Goal: Task Accomplishment & Management: Manage account settings

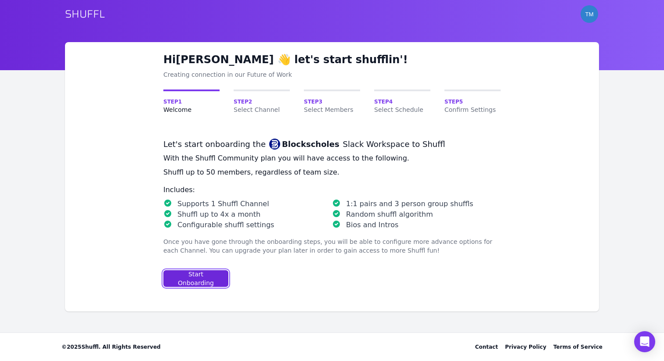
click at [222, 275] on button "Start Onboarding" at bounding box center [195, 279] width 65 height 17
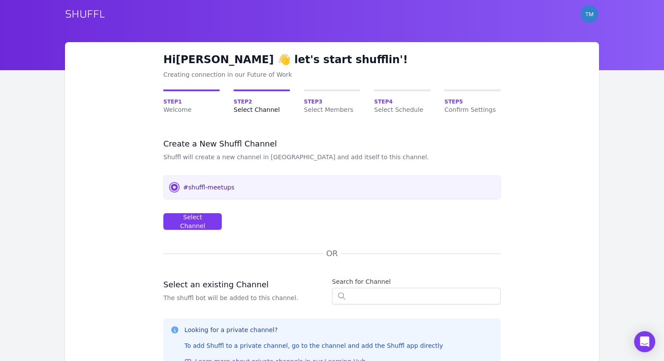
click at [176, 189] on input "#shuffl-meetups" at bounding box center [174, 187] width 7 height 7
click at [189, 214] on button "Select Channel" at bounding box center [192, 221] width 58 height 17
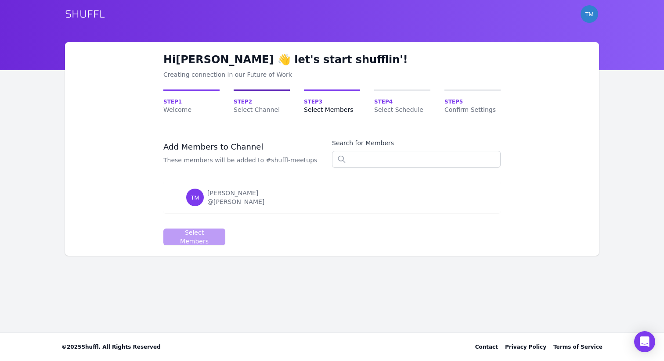
click at [248, 103] on span "Step 2" at bounding box center [262, 101] width 56 height 7
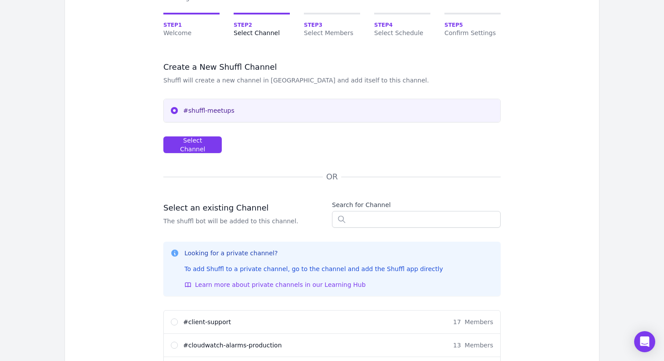
scroll to position [145, 0]
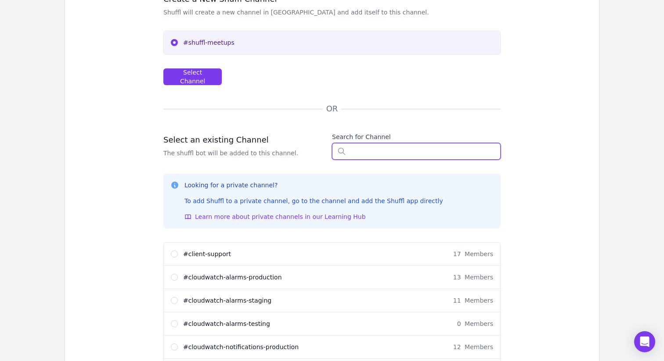
click at [354, 152] on input "text" at bounding box center [416, 151] width 169 height 17
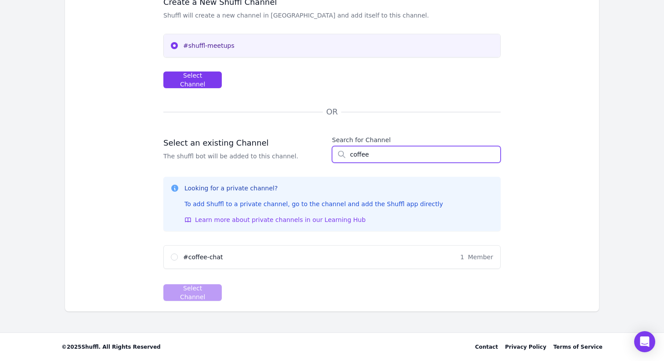
scroll to position [141, 0]
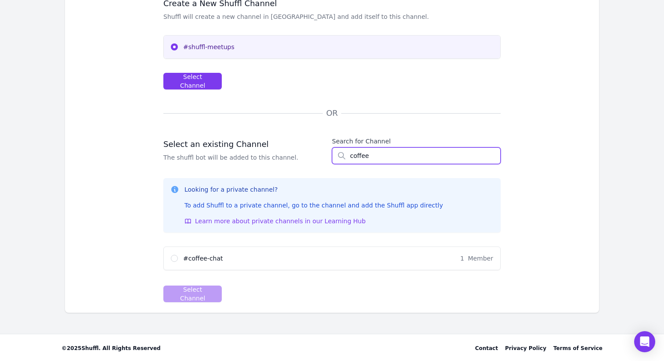
type input "coffee"
click at [179, 260] on div "# coffee-chat 1 Member" at bounding box center [332, 258] width 336 height 23
click at [173, 259] on input "# coffee-chat 1 Member" at bounding box center [174, 258] width 7 height 7
radio input "true"
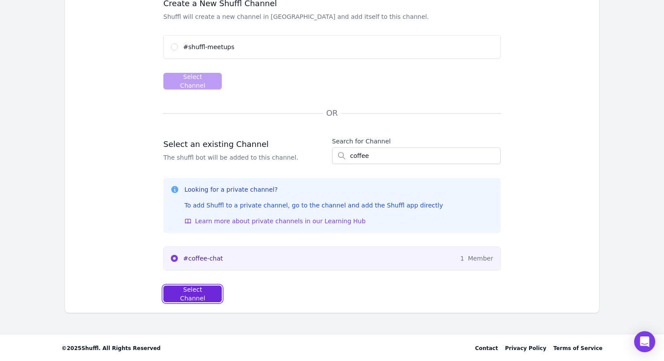
click at [187, 295] on div "Select Channel" at bounding box center [192, 294] width 43 height 18
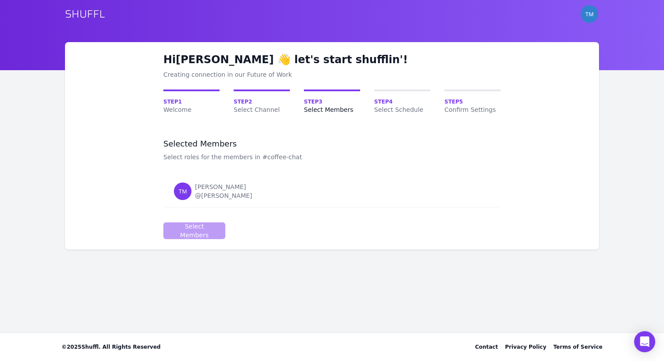
click at [213, 153] on p "Select roles for the members in #coffee-chat" at bounding box center [232, 157] width 139 height 9
click at [209, 193] on div "@[PERSON_NAME]" at bounding box center [223, 195] width 57 height 9
click at [178, 197] on span "TM" at bounding box center [183, 192] width 18 height 18
click at [242, 199] on div "TM Tony Maynard @Tony Maynard" at bounding box center [302, 192] width 257 height 18
click at [201, 183] on div "[PERSON_NAME]" at bounding box center [223, 187] width 57 height 9
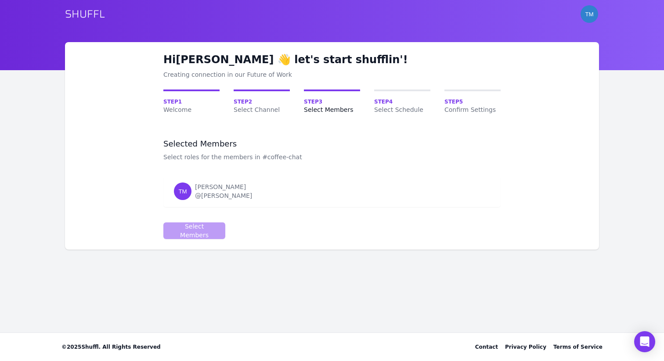
click at [214, 158] on p "Select roles for the members in #coffee-chat" at bounding box center [232, 157] width 139 height 9
click at [178, 191] on span "TM" at bounding box center [182, 191] width 8 height 7
click at [225, 193] on div "@[PERSON_NAME]" at bounding box center [223, 195] width 57 height 9
click at [387, 105] on span "Step 4" at bounding box center [402, 101] width 56 height 7
click at [387, 94] on div "Step 4 Select Schedule" at bounding box center [402, 102] width 56 height 25
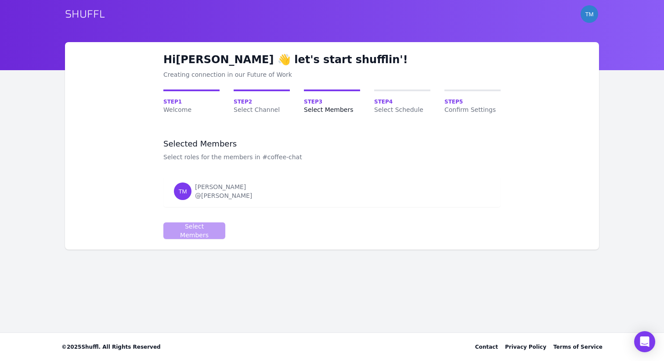
click at [387, 89] on div "Hi Tony 👋 let's start shufflin'! Creating connection in our Future of Work Step…" at bounding box center [331, 146] width 337 height 187
click at [387, 98] on span "Step 4" at bounding box center [402, 101] width 56 height 7
click at [188, 216] on form "Selected Members Select roles for the members in #coffee-chat Name Role TM Tony…" at bounding box center [331, 189] width 337 height 101
click at [186, 195] on span "TM" at bounding box center [182, 191] width 8 height 7
click at [235, 199] on div "@[PERSON_NAME]" at bounding box center [223, 195] width 57 height 9
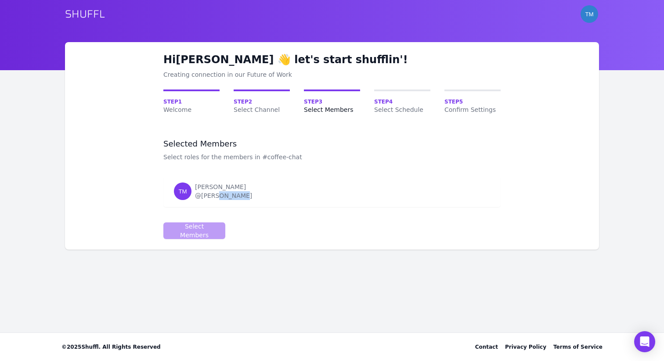
click at [235, 199] on div "@[PERSON_NAME]" at bounding box center [223, 195] width 57 height 9
click at [225, 185] on div "[PERSON_NAME]" at bounding box center [223, 187] width 57 height 9
click at [196, 155] on p "Select roles for the members in #coffee-chat" at bounding box center [232, 157] width 139 height 9
click at [255, 103] on span "Step 2" at bounding box center [262, 101] width 56 height 7
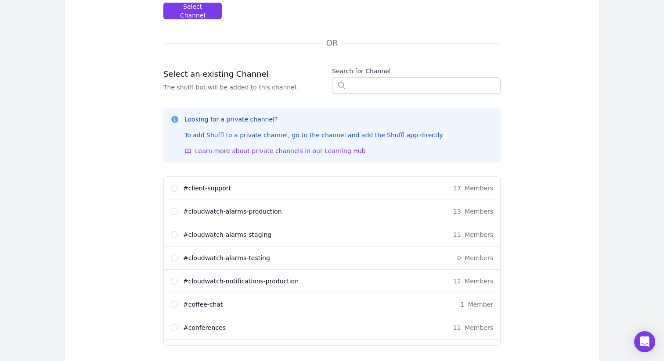
scroll to position [196, 0]
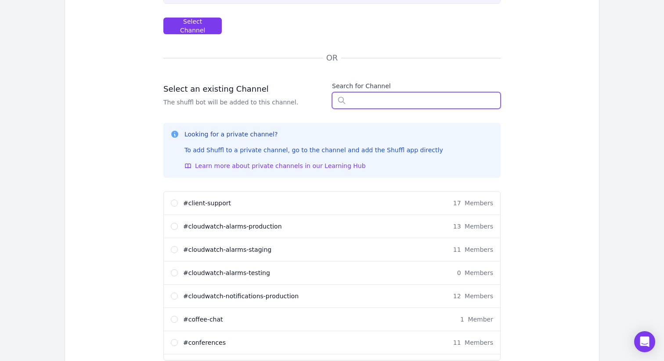
click at [347, 103] on input "text" at bounding box center [416, 100] width 169 height 17
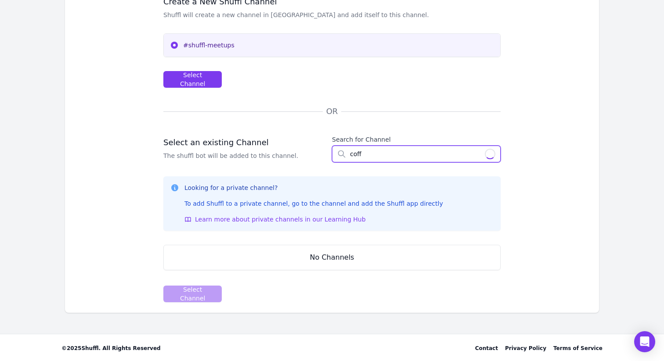
scroll to position [141, 0]
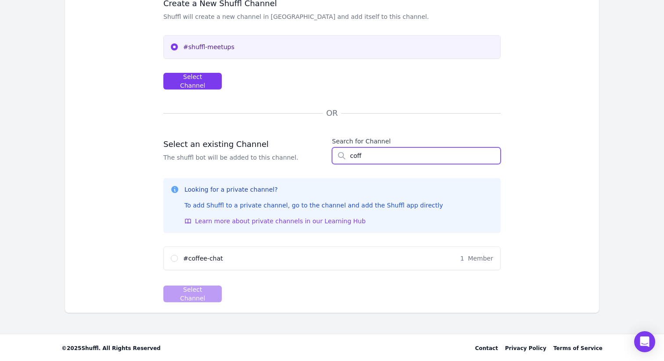
type input "coff"
click at [174, 262] on input "# coffee-chat 1 Member" at bounding box center [174, 258] width 7 height 7
radio input "true"
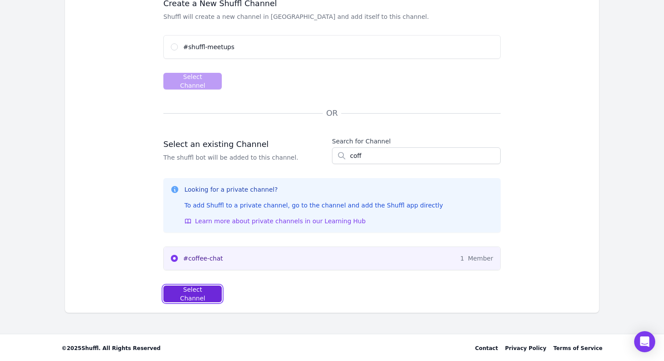
click at [181, 292] on div "Select Channel" at bounding box center [192, 294] width 43 height 18
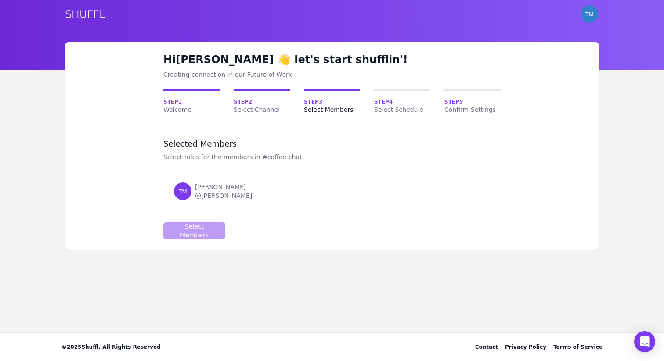
click at [194, 195] on div "TM Tony Maynard @Tony Maynard" at bounding box center [302, 192] width 257 height 18
click at [384, 97] on div "Step 4 Select Schedule" at bounding box center [402, 102] width 56 height 25
click at [386, 89] on div "Hi Tony 👋 let's start shufflin'! Creating connection in our Future of Work Step…" at bounding box center [331, 146] width 337 height 187
click at [386, 91] on div "Step 4 Select Schedule" at bounding box center [402, 102] width 56 height 25
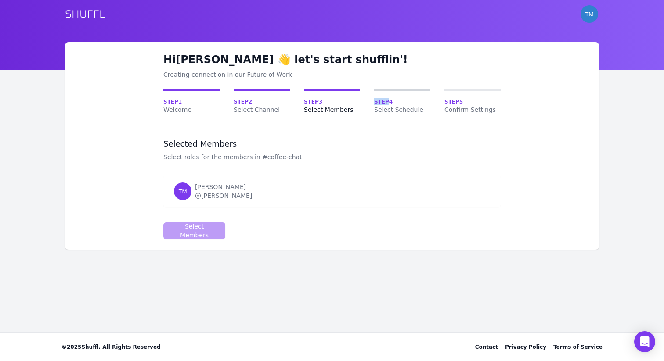
click at [398, 98] on span "Step 4" at bounding box center [402, 101] width 56 height 7
click at [328, 106] on span "Select Members" at bounding box center [332, 109] width 56 height 9
click at [315, 98] on span "Step 3" at bounding box center [332, 101] width 56 height 7
click at [254, 102] on span "Step 2" at bounding box center [262, 101] width 56 height 7
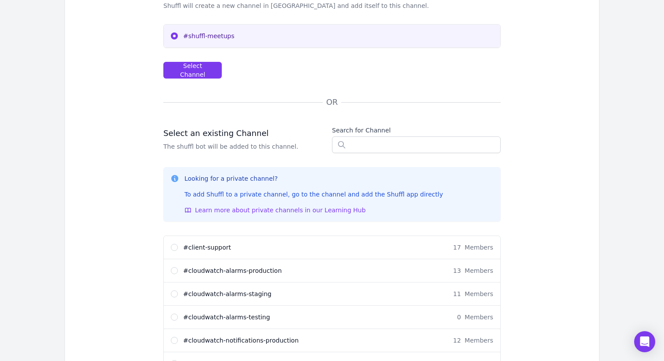
scroll to position [81, 0]
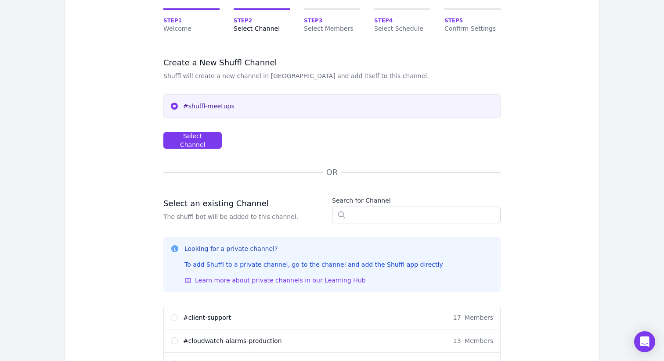
click at [192, 128] on div "Channel #shuffl-meetups Select Channel" at bounding box center [331, 121] width 337 height 54
click at [192, 136] on div "Select Channel" at bounding box center [192, 141] width 43 height 18
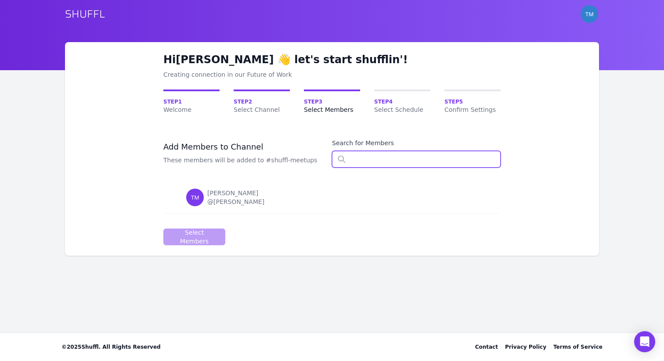
click at [352, 158] on input "text" at bounding box center [416, 159] width 169 height 17
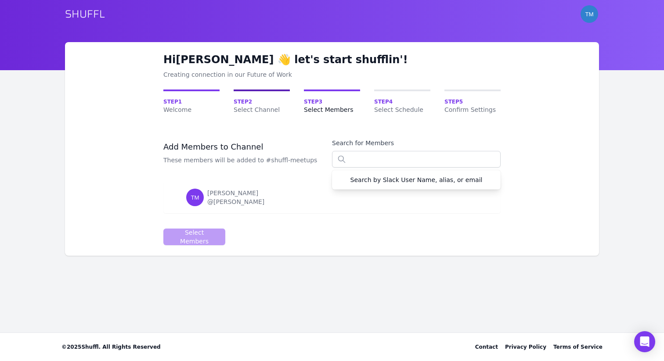
click at [246, 104] on span "Step 2" at bounding box center [262, 101] width 56 height 7
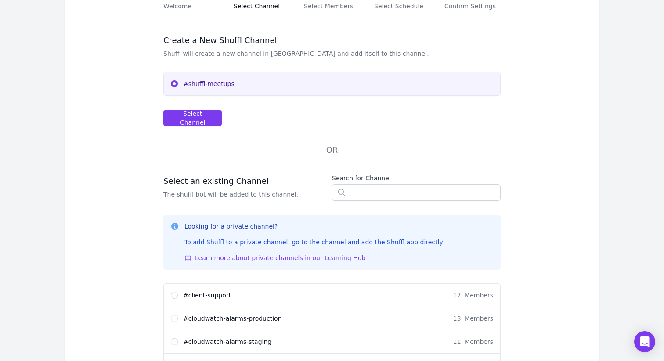
scroll to position [154, 0]
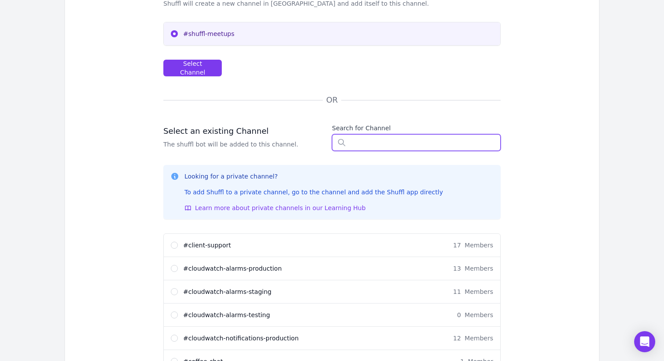
click at [363, 143] on input "text" at bounding box center [416, 142] width 169 height 17
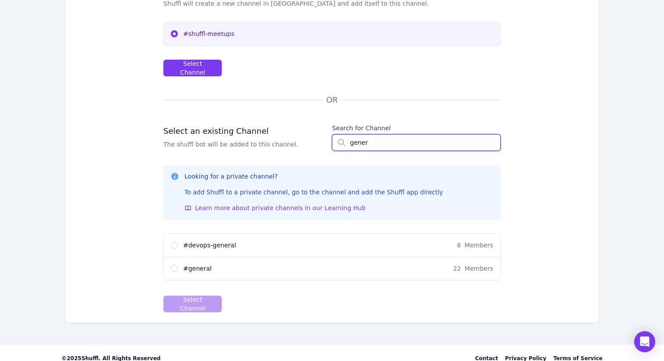
type input "gener"
click at [190, 269] on span "# general" at bounding box center [197, 268] width 29 height 9
click at [178, 269] on input "# general 22 Members" at bounding box center [174, 268] width 7 height 7
radio input "true"
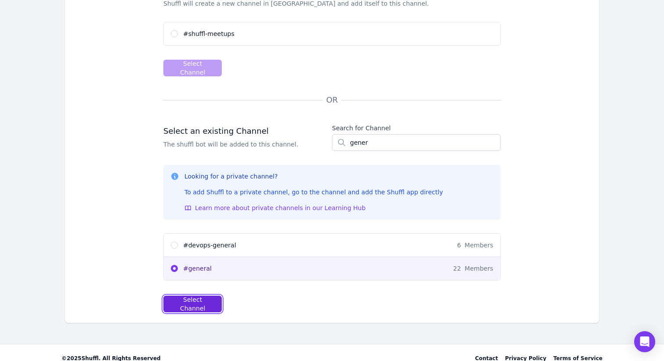
click at [213, 304] on div "Select Channel" at bounding box center [192, 305] width 43 height 18
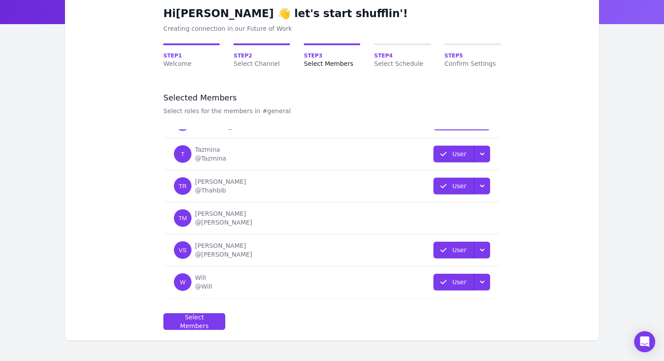
scroll to position [74, 0]
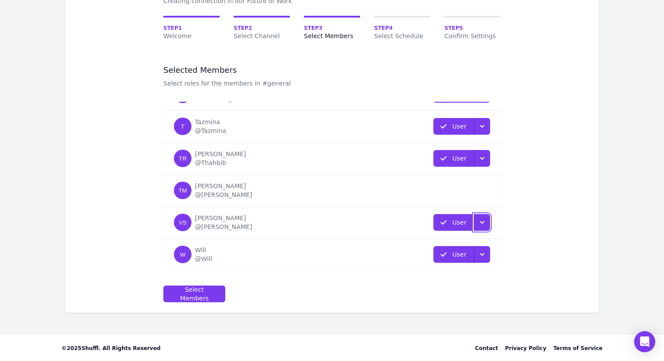
click at [480, 223] on icon "button" at bounding box center [482, 222] width 9 height 9
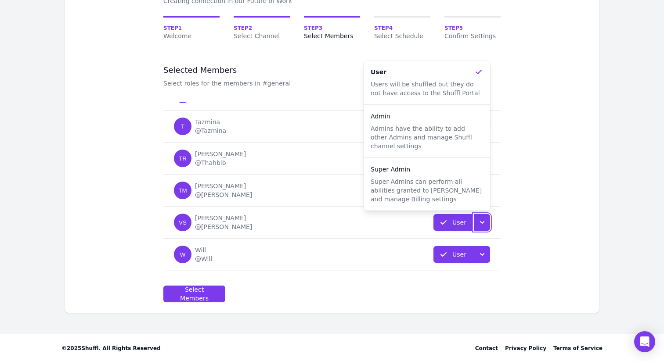
click at [361, 134] on td "T Tazmina @Tazmina" at bounding box center [267, 127] width 209 height 32
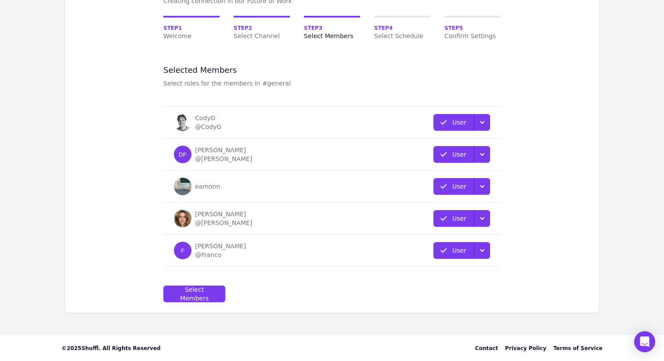
scroll to position [0, 0]
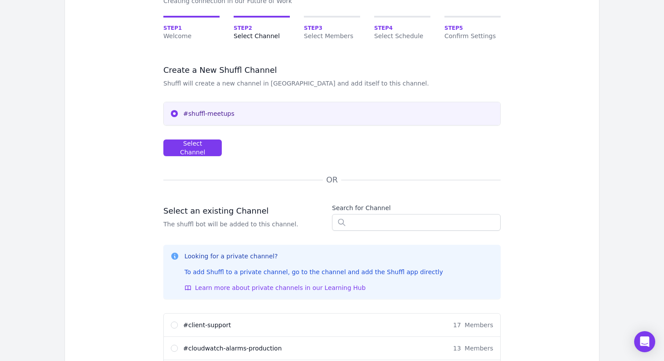
scroll to position [154, 0]
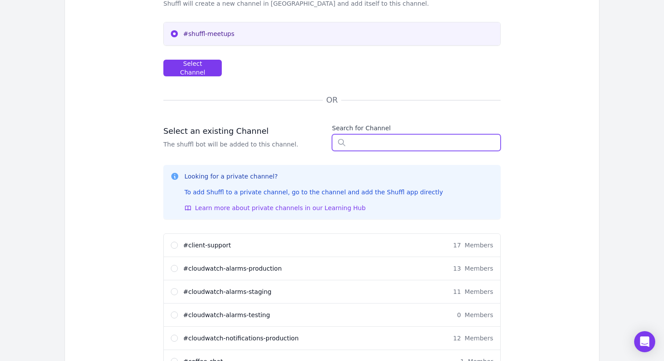
click at [347, 135] on input "text" at bounding box center [416, 142] width 169 height 17
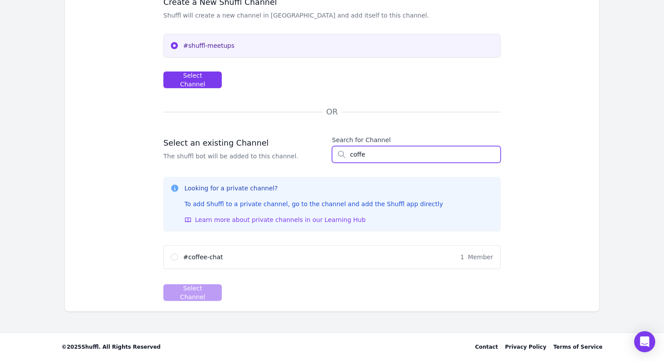
scroll to position [141, 0]
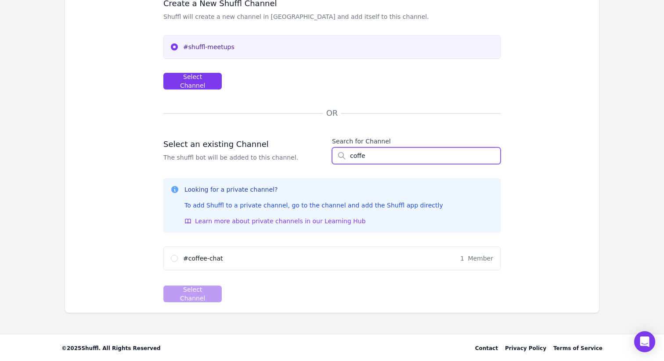
type input "coffe"
click at [206, 252] on div "# coffee-chat 1 Member" at bounding box center [332, 258] width 336 height 23
click at [176, 260] on input "# coffee-chat 1 Member" at bounding box center [174, 258] width 7 height 7
radio input "true"
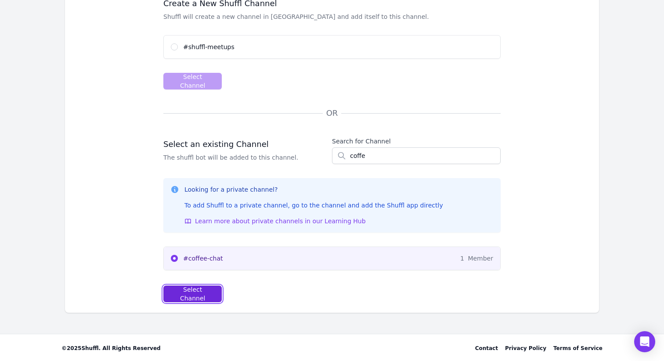
click at [181, 286] on button "Select Channel" at bounding box center [192, 294] width 58 height 17
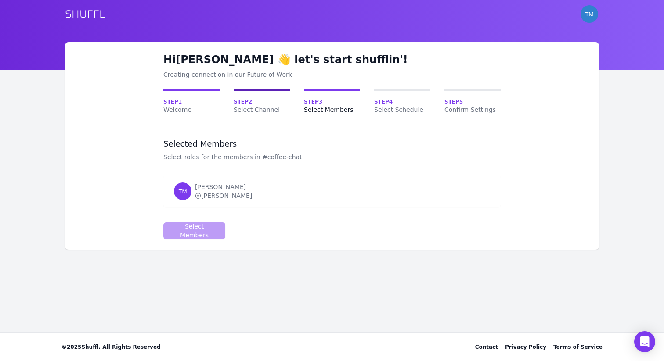
click at [264, 103] on span "Step 2" at bounding box center [262, 101] width 56 height 7
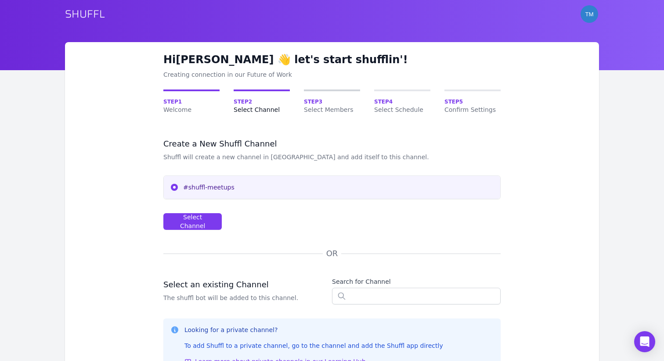
click at [317, 104] on span "Step 3" at bounding box center [332, 101] width 56 height 7
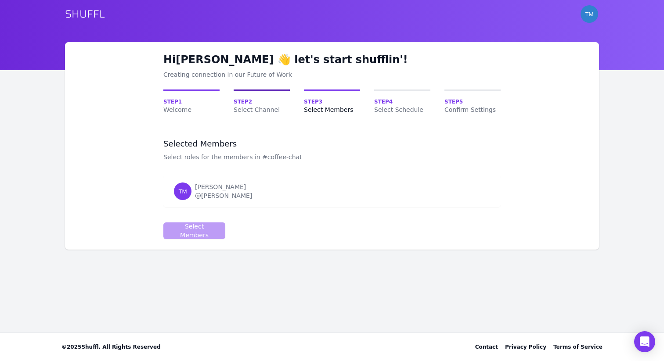
click at [263, 103] on span "Step 2" at bounding box center [262, 101] width 56 height 7
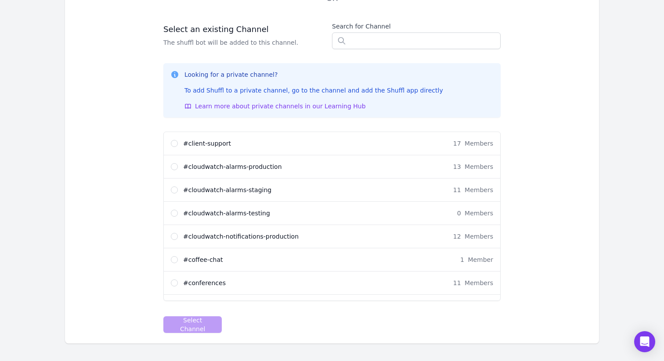
scroll to position [148, 0]
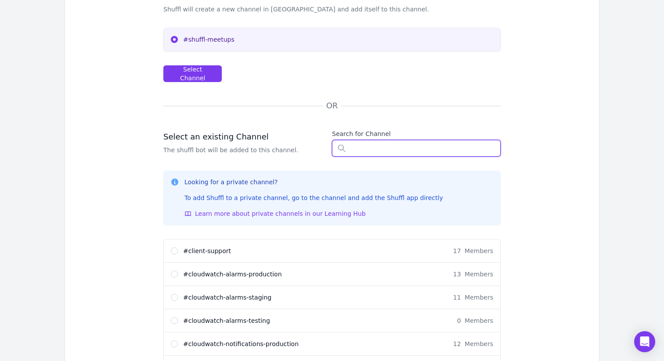
click at [362, 148] on input "text" at bounding box center [416, 148] width 169 height 17
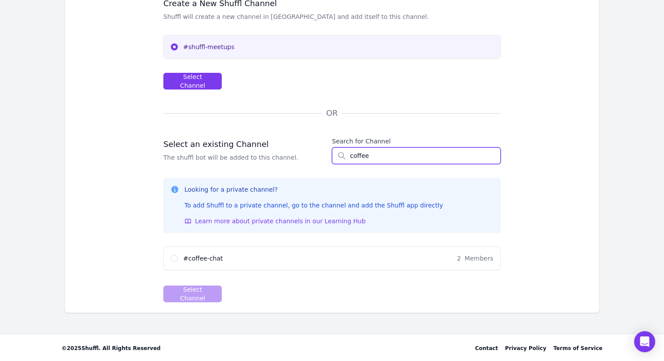
type input "coffee"
click at [173, 260] on input "# coffee-chat 2 Members" at bounding box center [174, 258] width 7 height 7
radio input "true"
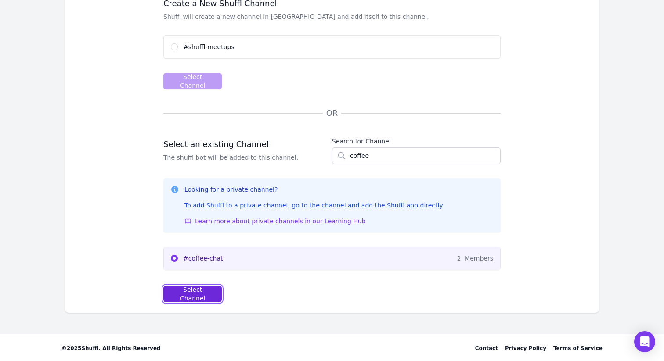
click at [187, 296] on div "Select Channel" at bounding box center [192, 294] width 43 height 18
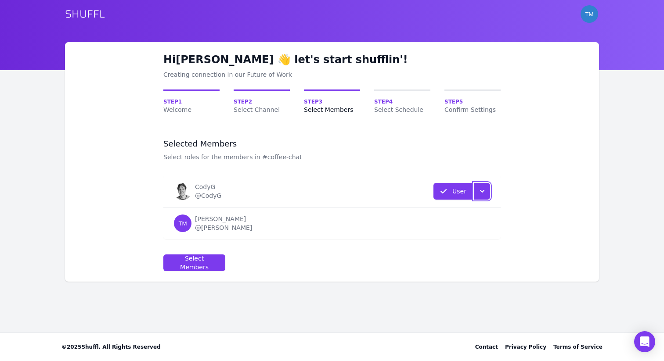
click at [484, 188] on icon "button" at bounding box center [482, 191] width 9 height 9
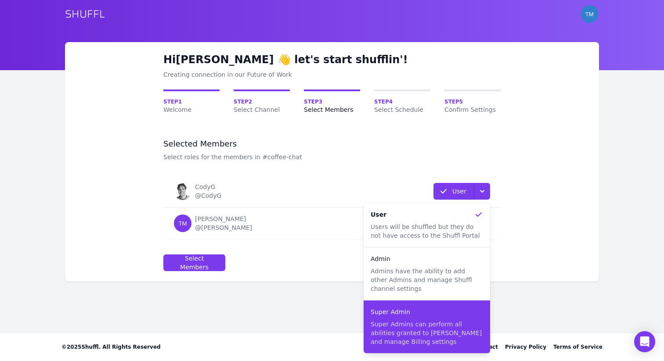
click at [437, 323] on p "Super Admins can perform all abilities granted to [PERSON_NAME] and manage Bill…" at bounding box center [427, 333] width 112 height 26
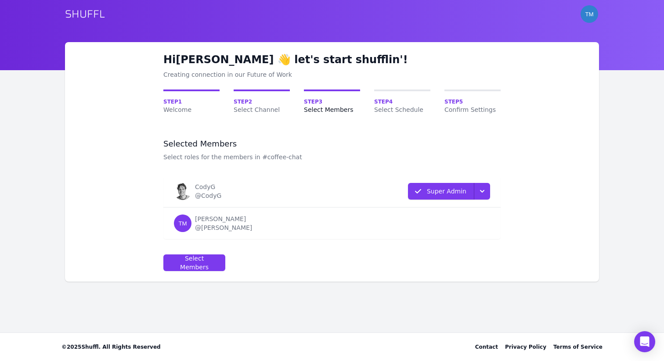
click at [307, 246] on form "Selected Members Select roles for the members in #coffee-chat Name Role [PERSON…" at bounding box center [331, 205] width 337 height 133
click at [214, 259] on div "Select Members" at bounding box center [194, 263] width 47 height 18
select select "10"
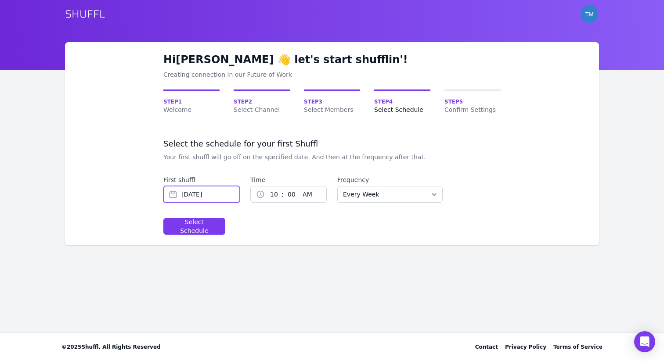
click at [173, 197] on input "[DATE]" at bounding box center [201, 194] width 76 height 17
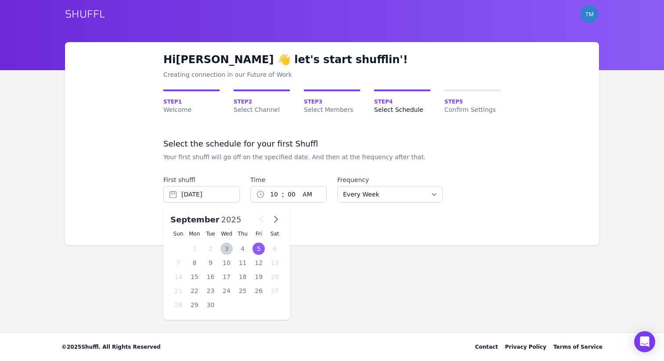
click at [220, 263] on div "10" at bounding box center [227, 263] width 16 height 12
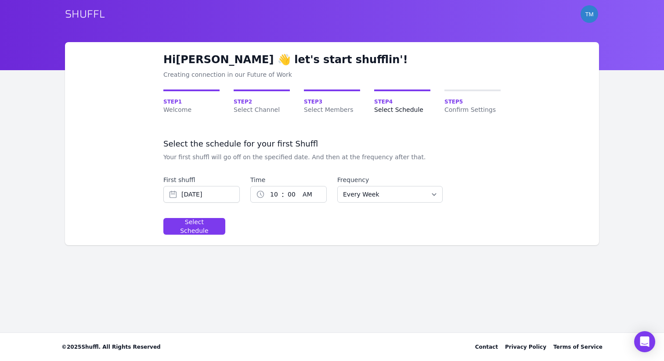
click at [248, 207] on form "Select the schedule for your first Shuffl Your first shuffl will go off on the …" at bounding box center [331, 187] width 337 height 96
click at [173, 196] on input "[DATE]" at bounding box center [201, 194] width 76 height 17
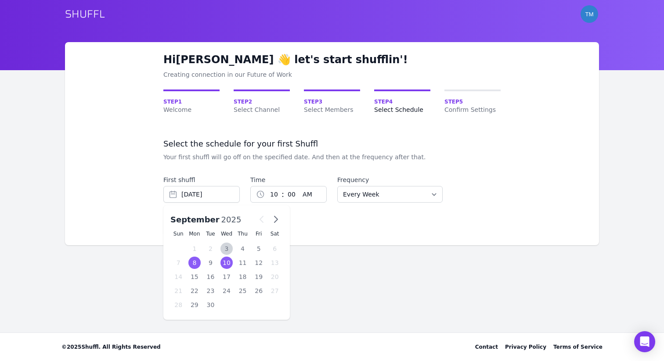
click at [197, 263] on div "8" at bounding box center [194, 263] width 13 height 12
type input "[DATE]"
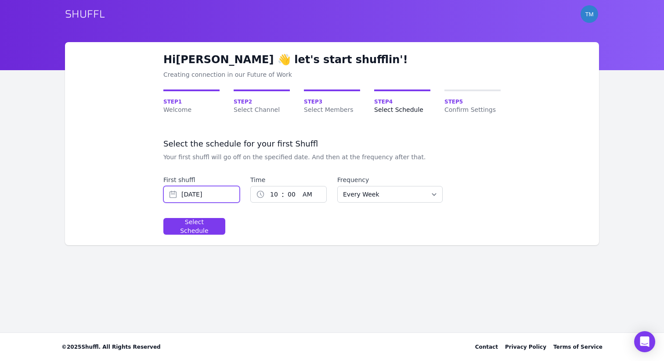
click at [187, 196] on input "[DATE]" at bounding box center [201, 194] width 76 height 17
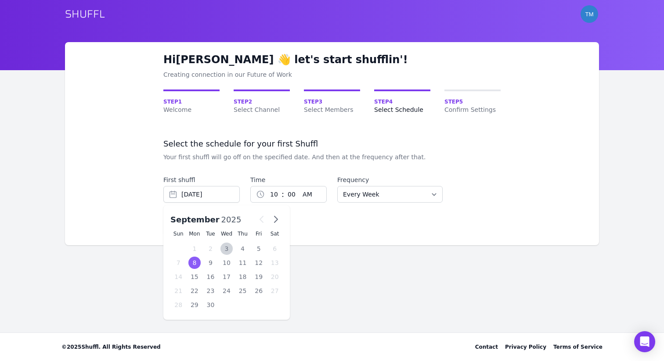
click at [307, 217] on form "Select the schedule for your first Shuffl Your first shuffl will go off on the …" at bounding box center [331, 187] width 337 height 96
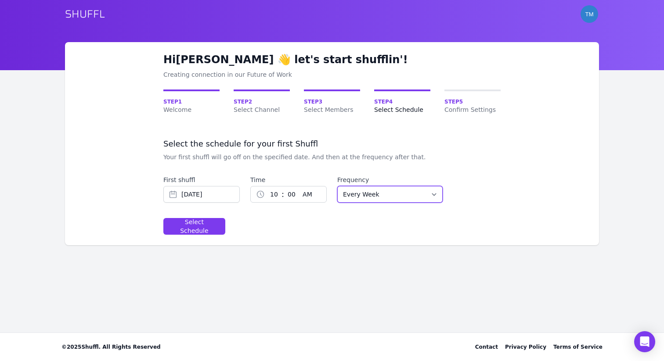
click at [363, 194] on select "Every Week Every Two Weeks Every Three Weeks Every Four Weeks Start Of Every Mo…" at bounding box center [389, 194] width 105 height 17
select select "EVERY_TWO_WEEKS"
click at [193, 223] on div "Select Schedule" at bounding box center [194, 227] width 47 height 18
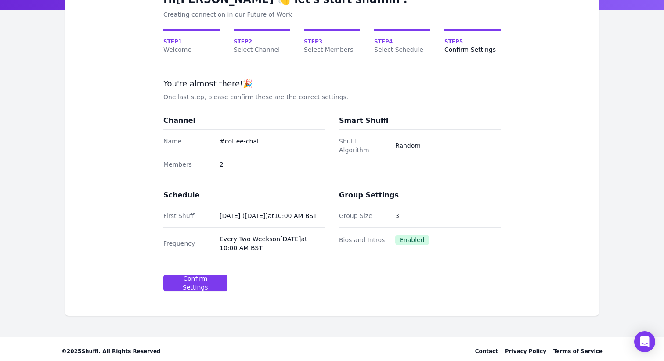
scroll to position [63, 0]
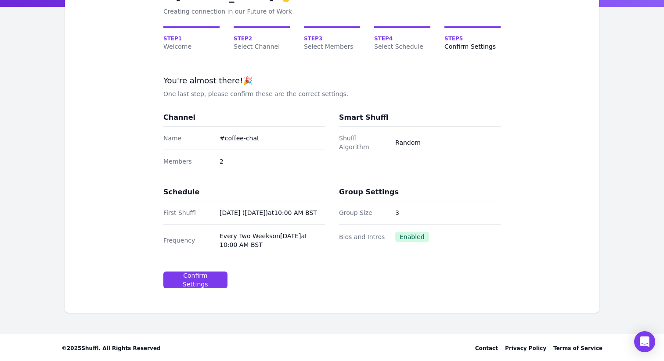
click at [365, 237] on dt "Bios and Intros" at bounding box center [363, 237] width 49 height 9
click at [410, 231] on div "Bios and Intros Enabled" at bounding box center [420, 236] width 162 height 25
click at [200, 285] on button "Confirm Settings" at bounding box center [195, 280] width 64 height 17
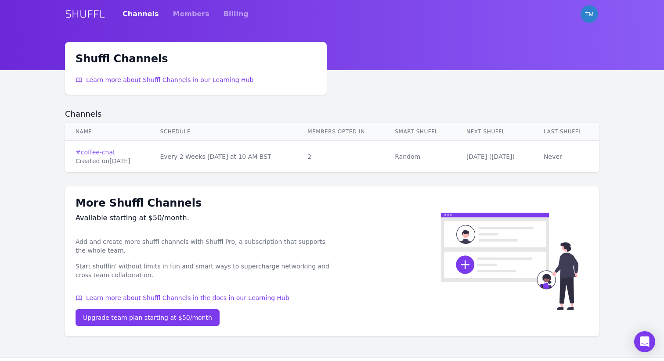
click at [107, 152] on link "# coffee-chat" at bounding box center [107, 152] width 63 height 9
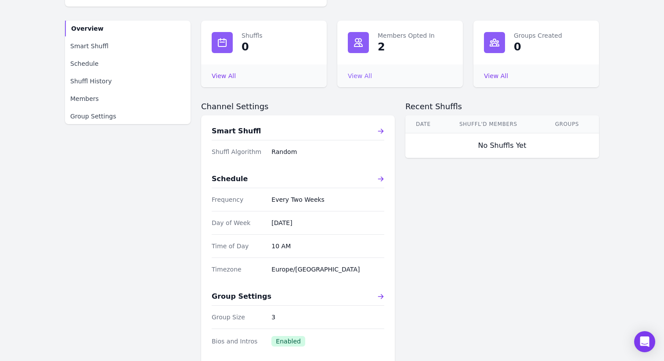
scroll to position [153, 0]
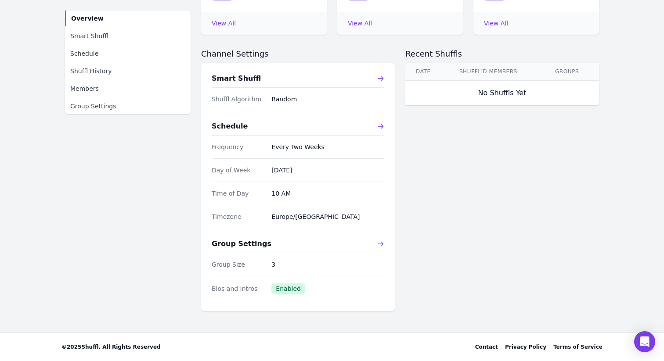
click at [377, 245] on div "Group Settings" at bounding box center [298, 244] width 173 height 11
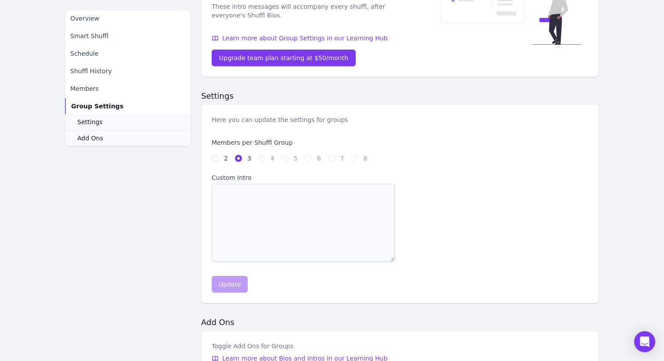
scroll to position [186, 0]
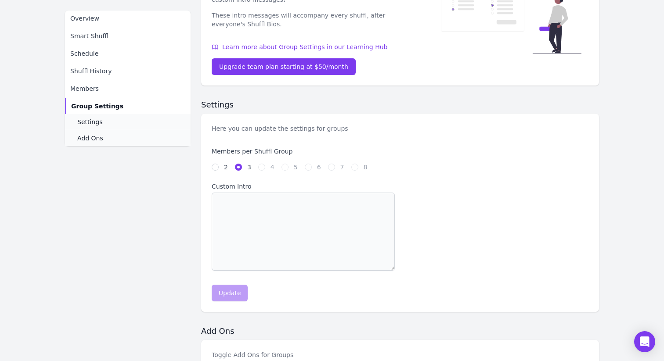
click at [220, 167] on div "2" at bounding box center [220, 167] width 16 height 9
click at [216, 167] on input "2" at bounding box center [215, 167] width 7 height 7
radio input "true"
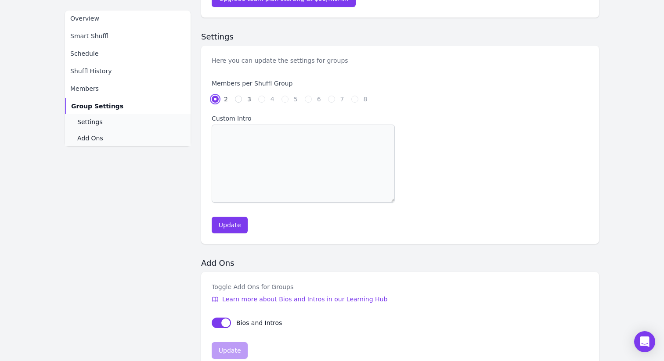
scroll to position [312, 0]
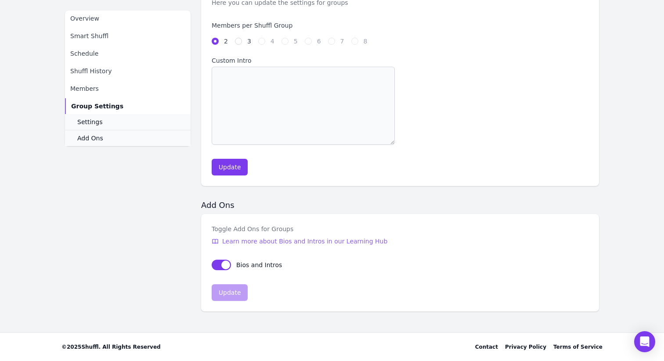
click at [229, 245] on span "Learn more about Bios and Intros in our Learning Hub" at bounding box center [304, 241] width 165 height 9
click at [239, 172] on button "Update" at bounding box center [230, 167] width 36 height 17
click at [227, 267] on button "sendBiosToGroups" at bounding box center [221, 265] width 19 height 11
click at [242, 289] on button "Update" at bounding box center [230, 293] width 36 height 17
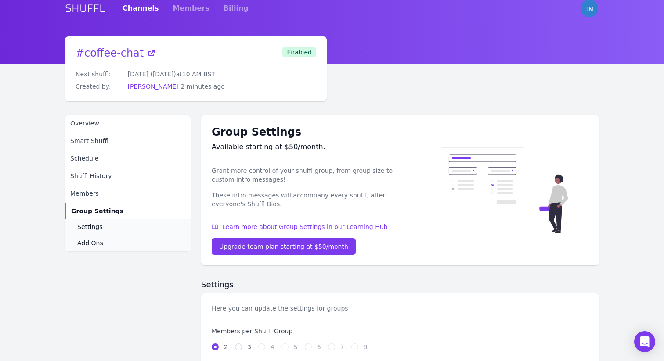
scroll to position [0, 0]
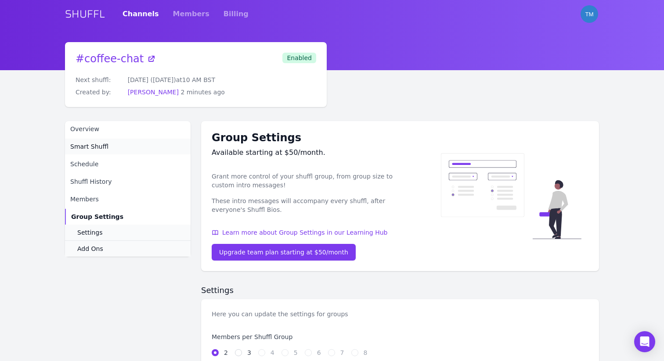
click at [112, 150] on link "Smart Shuffl" at bounding box center [128, 147] width 126 height 16
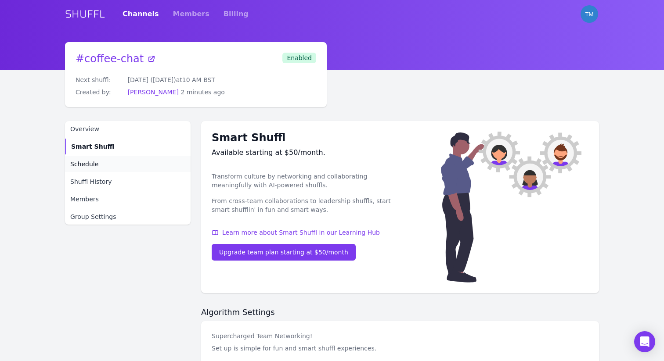
click at [113, 158] on link "Schedule" at bounding box center [128, 164] width 126 height 16
select select "EVERY_TWO_WEEKS"
select select "10"
select select "Europe/[GEOGRAPHIC_DATA]"
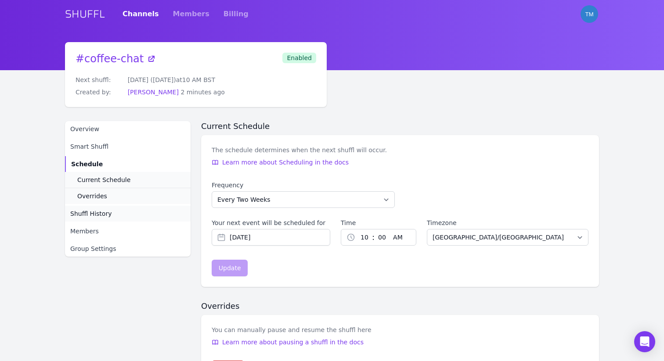
click at [116, 213] on link "Shuffl History" at bounding box center [128, 214] width 126 height 16
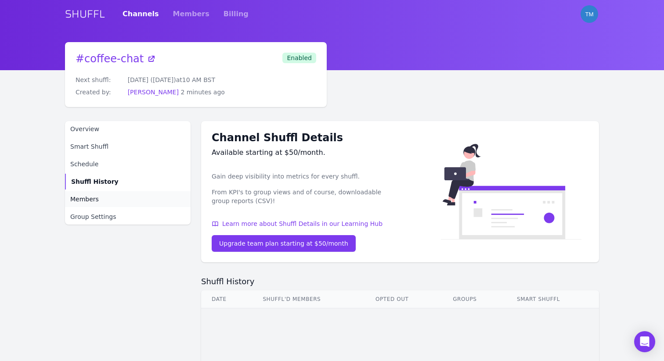
click at [110, 199] on link "Members" at bounding box center [128, 199] width 126 height 16
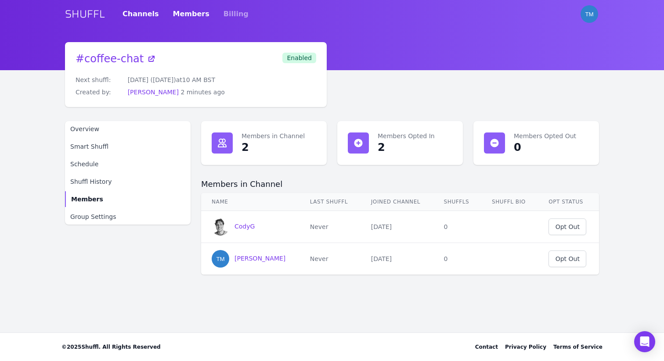
click at [174, 12] on link "Members" at bounding box center [191, 14] width 36 height 25
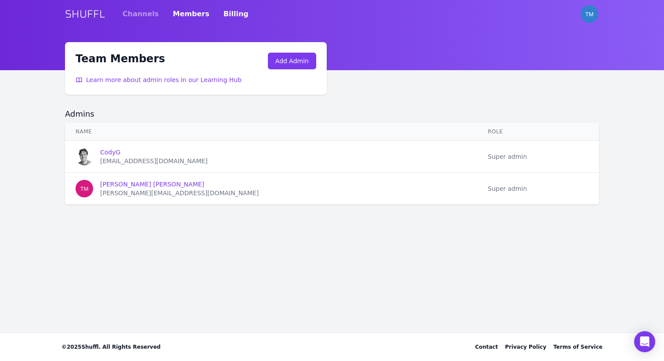
click at [230, 19] on link "Billing" at bounding box center [236, 14] width 25 height 25
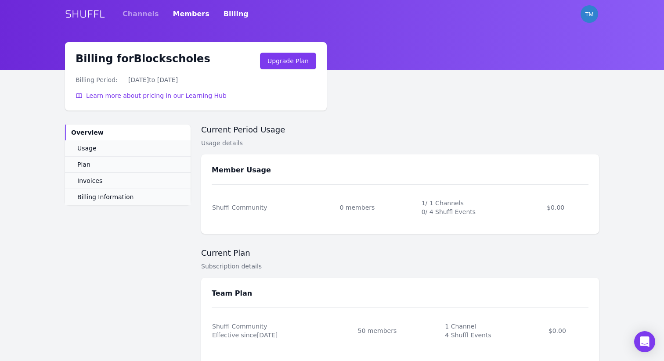
click at [189, 16] on link "Members" at bounding box center [191, 14] width 36 height 25
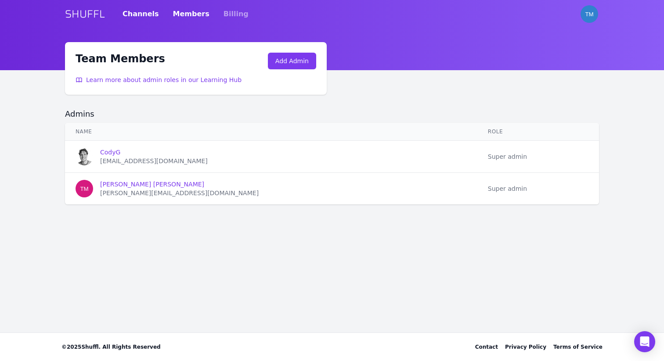
click at [141, 12] on link "Channels" at bounding box center [141, 14] width 36 height 25
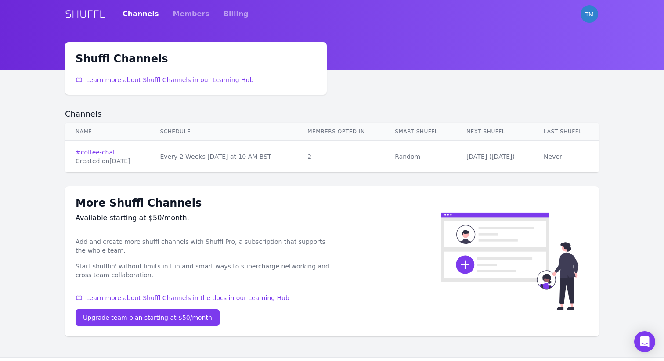
click at [104, 146] on td "# coffee-chat Created on [DATE]" at bounding box center [107, 157] width 84 height 32
click at [103, 150] on link "# coffee-chat" at bounding box center [107, 152] width 63 height 9
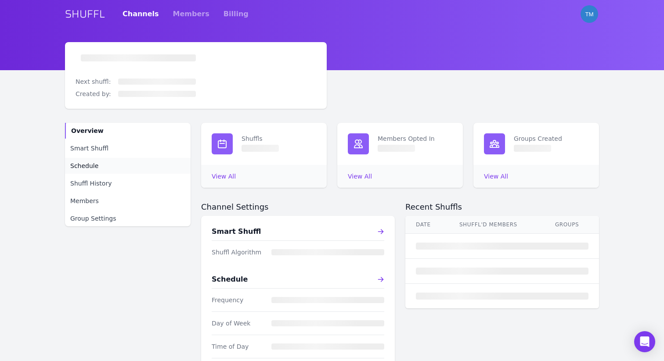
click at [95, 166] on span "Schedule" at bounding box center [84, 166] width 28 height 9
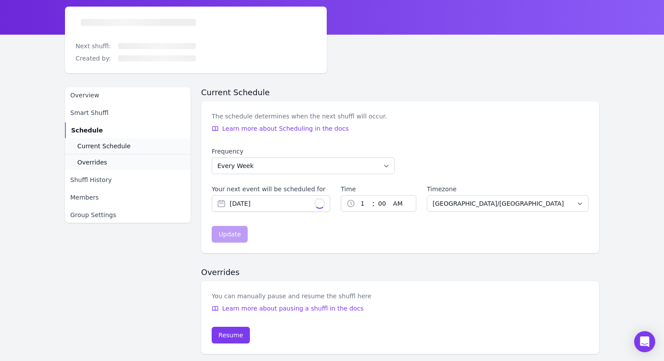
scroll to position [78, 0]
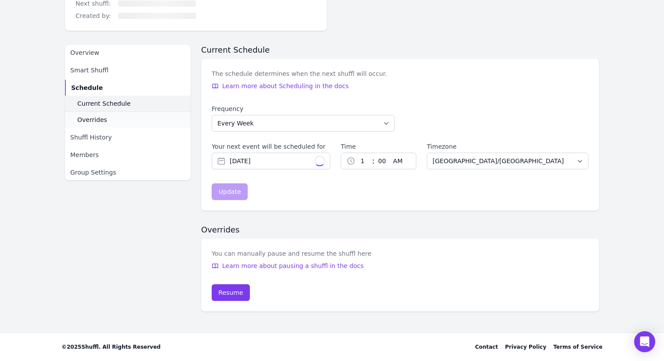
click at [123, 106] on span "Current Schedule" at bounding box center [103, 103] width 53 height 9
select select "EVERY_TWO_WEEKS"
type input "[DATE]"
select select "10"
select select "Europe/[GEOGRAPHIC_DATA]"
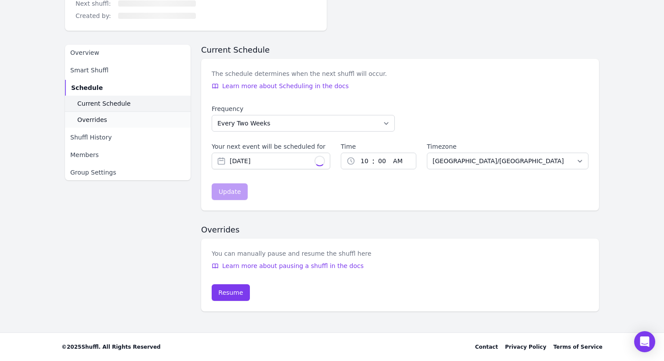
scroll to position [76, 0]
click at [114, 121] on link "Overrides" at bounding box center [128, 120] width 126 height 16
click at [96, 117] on span "Overrides" at bounding box center [92, 120] width 30 height 9
click at [87, 69] on span "Smart Shuffl" at bounding box center [89, 70] width 38 height 9
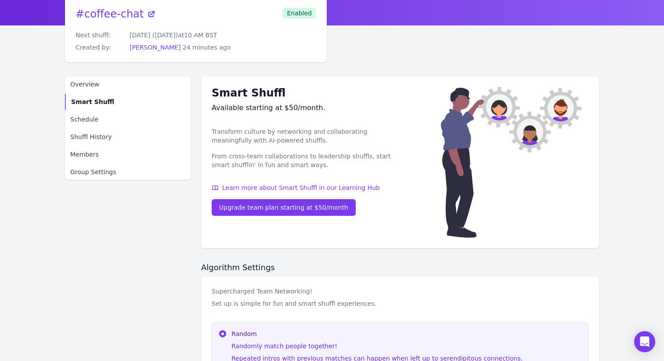
scroll to position [162, 0]
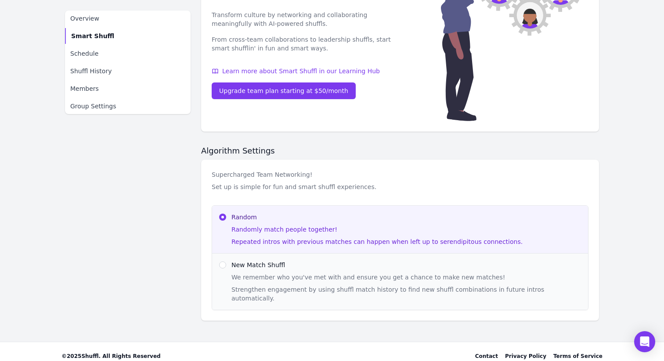
click at [232, 266] on span "New Match Shuffl" at bounding box center [406, 265] width 350 height 9
click at [224, 270] on div "New Match Shuffl We remember who you've met with and ensure you get a chance to…" at bounding box center [400, 281] width 376 height 57
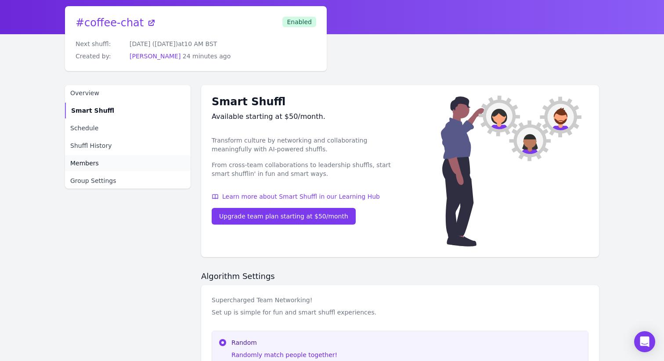
scroll to position [0, 0]
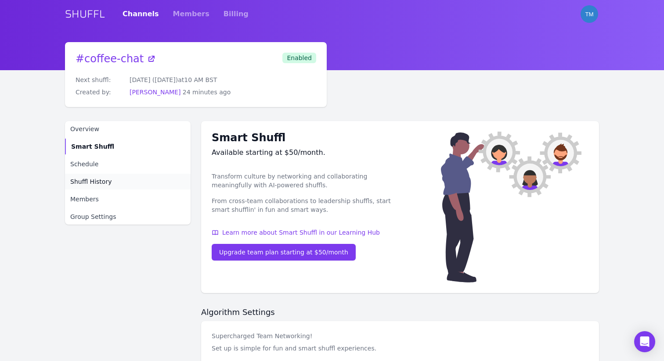
click at [105, 179] on span "Shuffl History" at bounding box center [90, 181] width 41 height 9
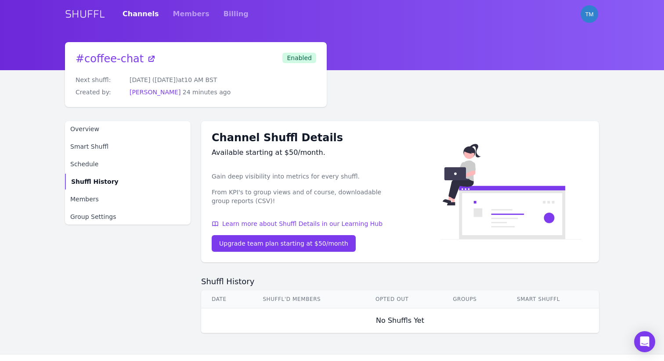
scroll to position [21, 0]
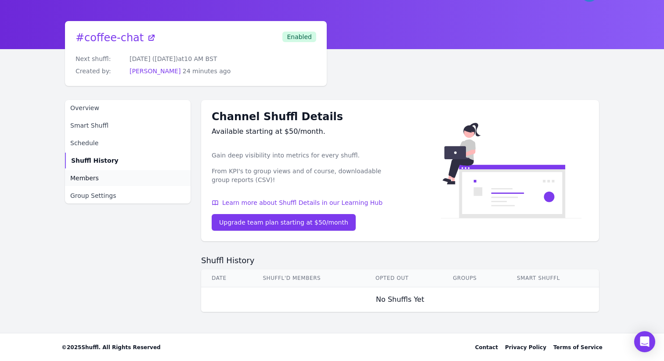
click at [119, 174] on link "Members" at bounding box center [128, 178] width 126 height 16
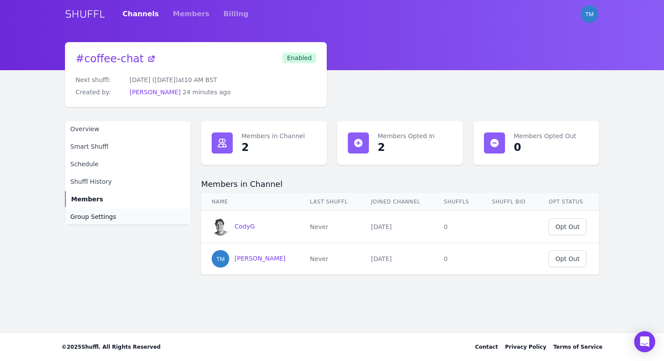
click at [133, 216] on link "Group Settings" at bounding box center [128, 217] width 126 height 16
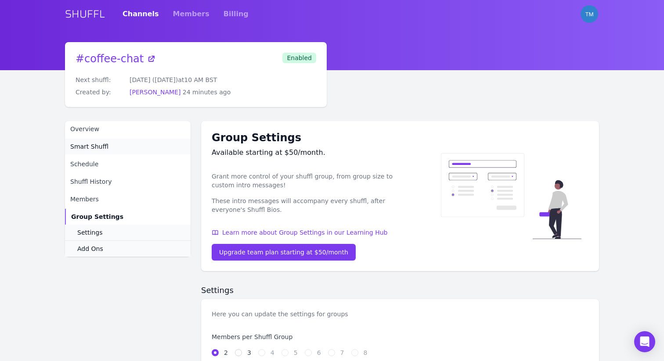
click at [140, 144] on link "Smart Shuffl" at bounding box center [128, 147] width 126 height 16
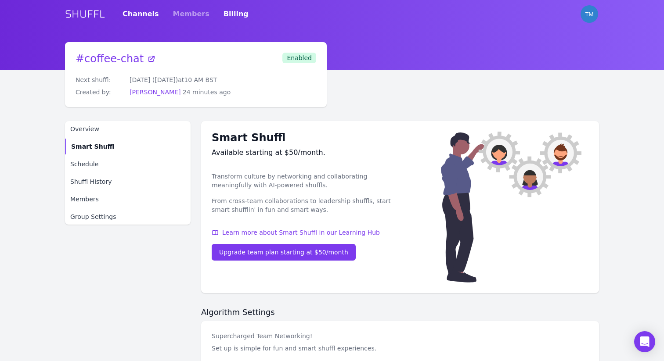
click at [224, 18] on link "Billing" at bounding box center [236, 14] width 25 height 25
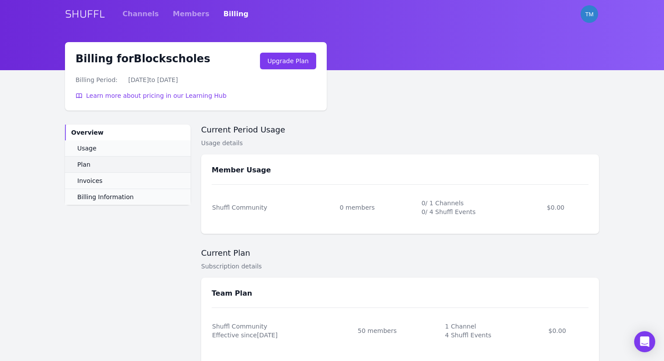
click at [123, 156] on link "Plan" at bounding box center [128, 164] width 126 height 16
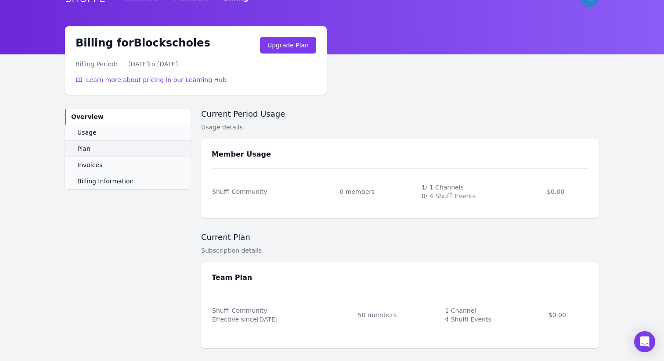
click at [88, 148] on span "Plan" at bounding box center [83, 149] width 13 height 9
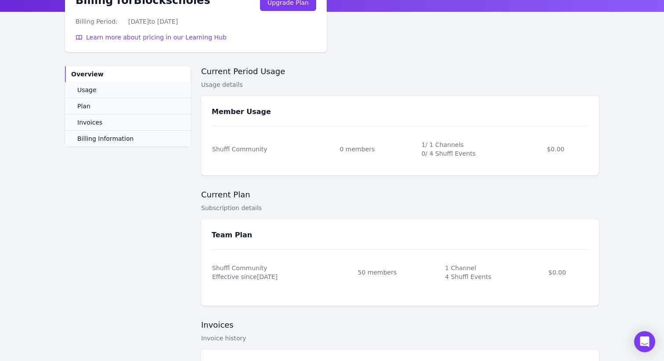
scroll to position [0, 0]
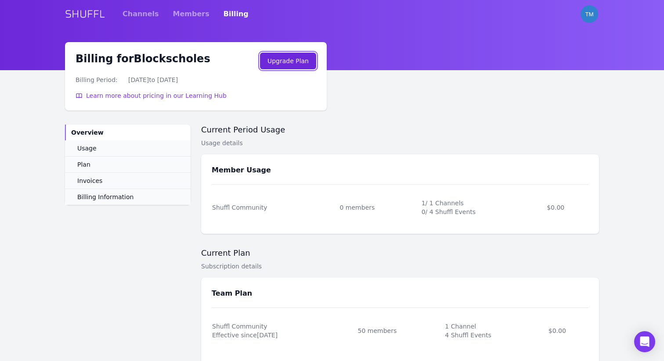
click at [281, 65] on link "Upgrade Plan" at bounding box center [288, 61] width 56 height 17
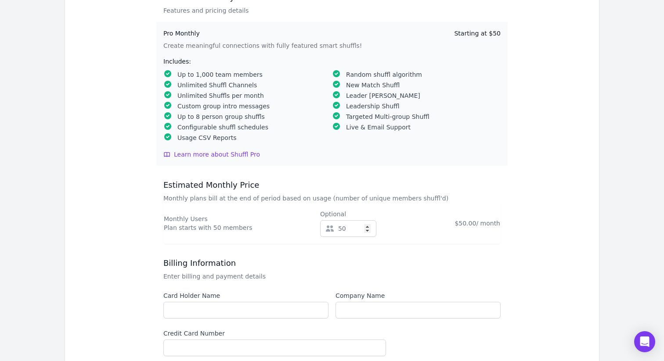
scroll to position [211, 0]
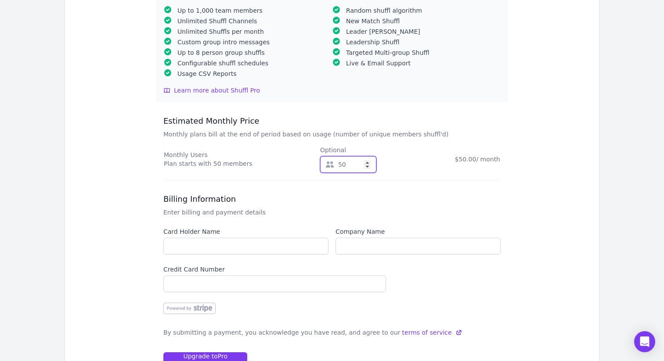
click at [341, 168] on input "50" at bounding box center [348, 164] width 56 height 17
click at [319, 184] on div "Select Pro Monthly Features and pricing details Pro Monthly Starting at $50 Cre…" at bounding box center [331, 155] width 337 height 455
click at [337, 170] on input "5" at bounding box center [348, 164] width 56 height 17
click at [333, 184] on div "Select Pro Monthly Features and pricing details Pro Monthly Starting at $50 Cre…" at bounding box center [331, 155] width 337 height 455
click at [338, 165] on input "500" at bounding box center [341, 164] width 56 height 17
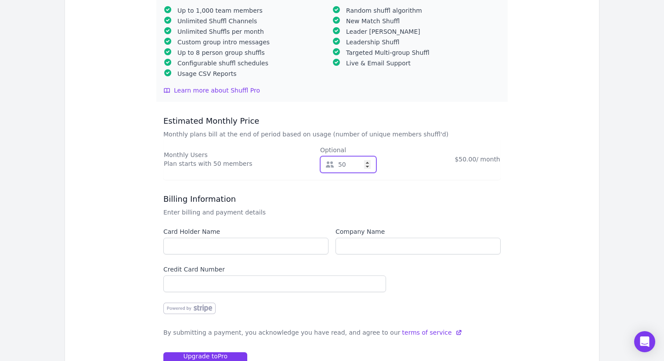
type input "5"
click at [338, 195] on h3 "Billing Information" at bounding box center [331, 199] width 337 height 11
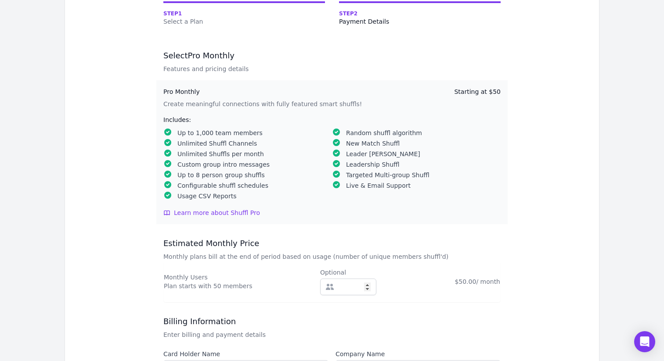
scroll to position [0, 0]
